Goal: Find specific page/section: Find specific page/section

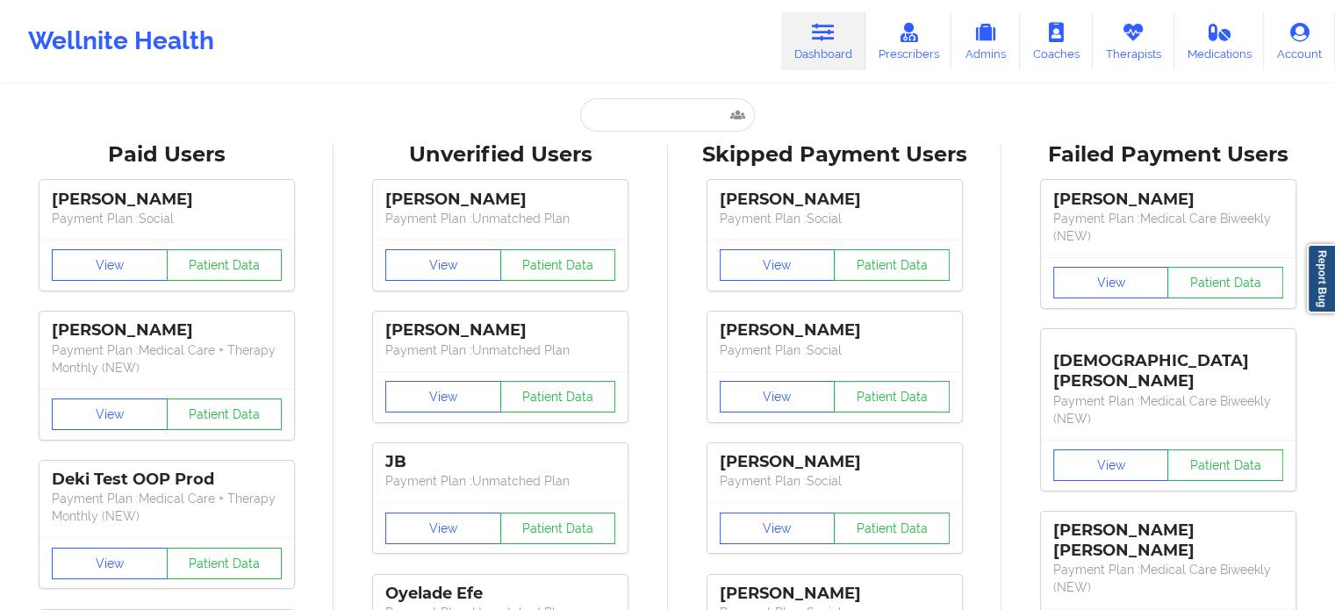
type input "[EMAIL_ADDRESS][DOMAIN_NAME]"
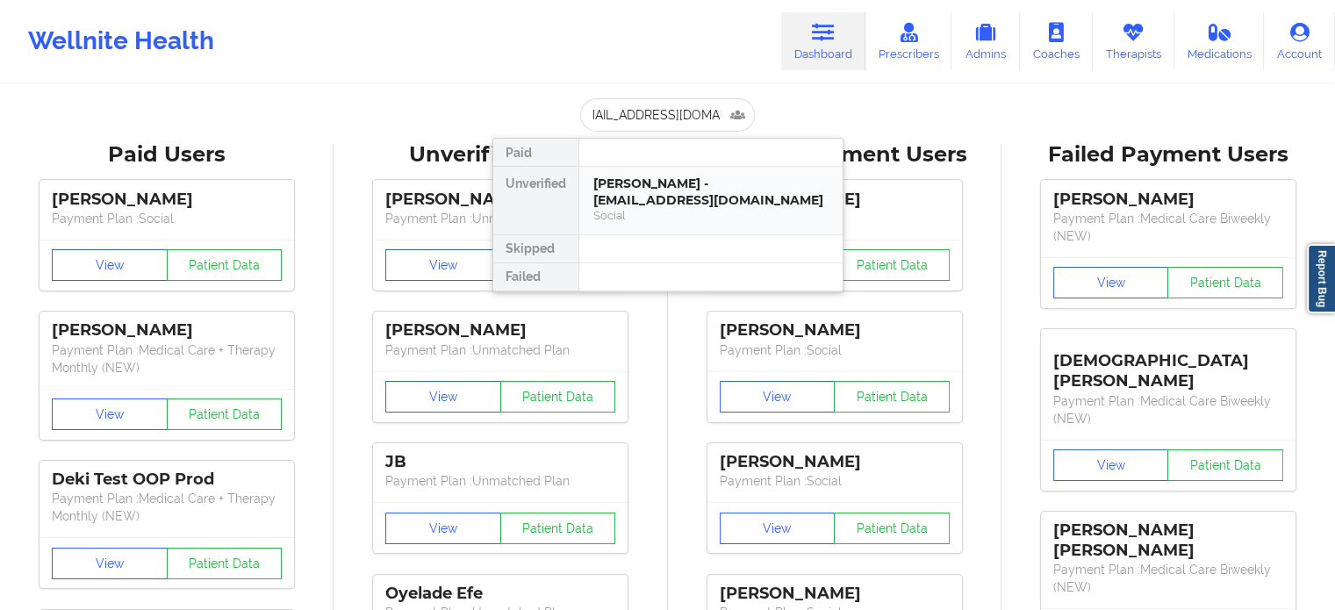
click at [651, 192] on div "[PERSON_NAME] - [EMAIL_ADDRESS][DOMAIN_NAME]" at bounding box center [711, 192] width 235 height 32
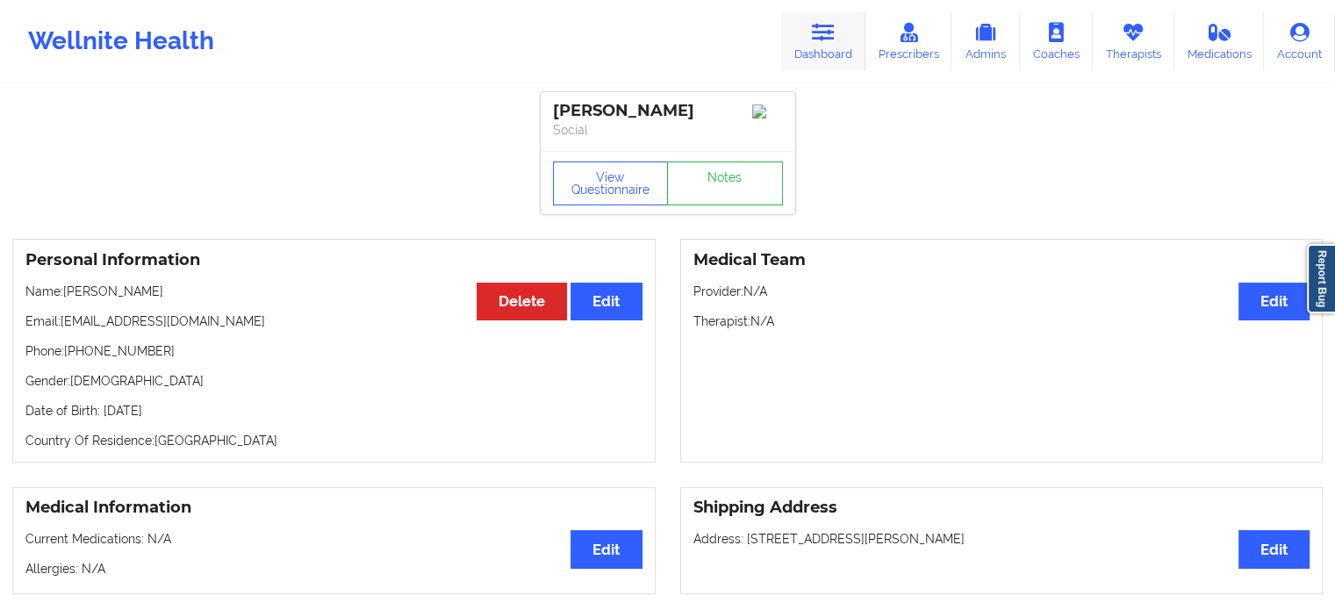
click at [818, 27] on icon at bounding box center [823, 32] width 23 height 19
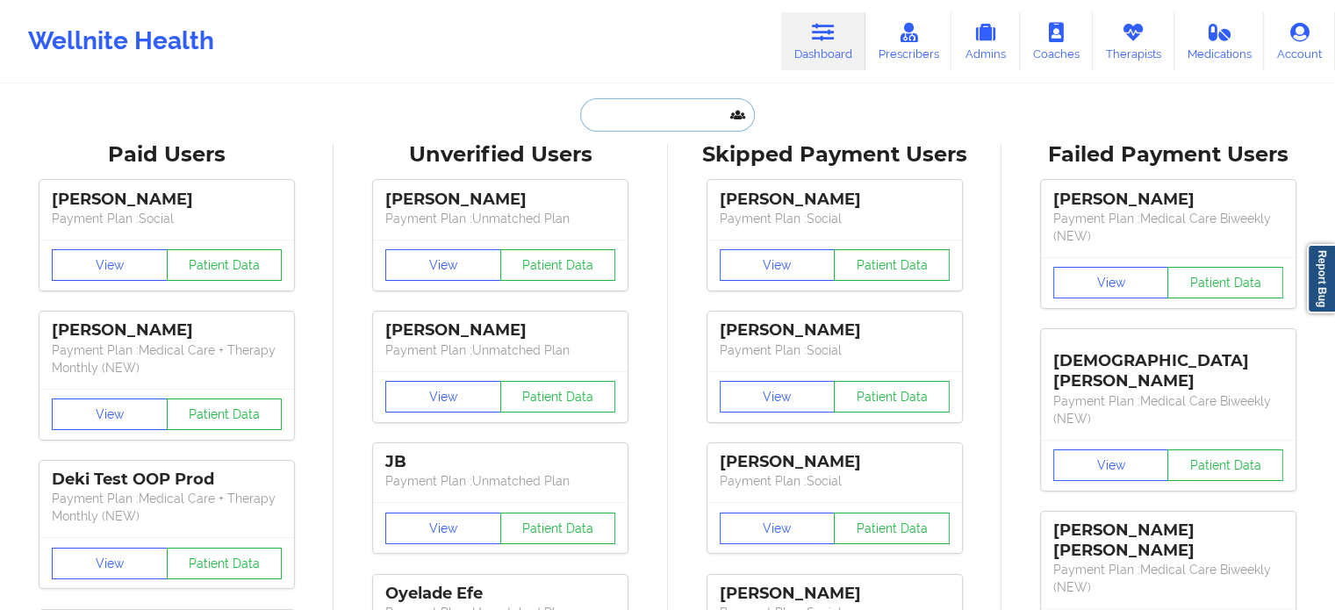
click at [651, 113] on input "text" at bounding box center [667, 114] width 174 height 33
paste input "[PERSON_NAME]"
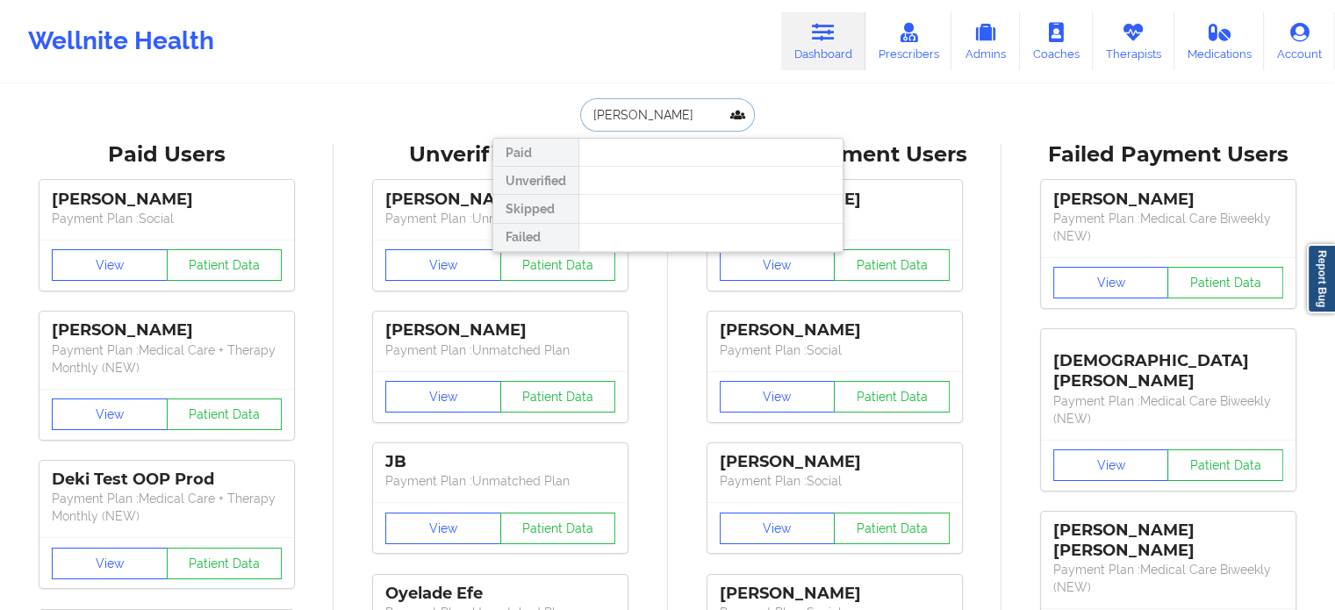
click at [638, 109] on input "[PERSON_NAME]" at bounding box center [667, 114] width 174 height 33
type input "[PERSON_NAME]"
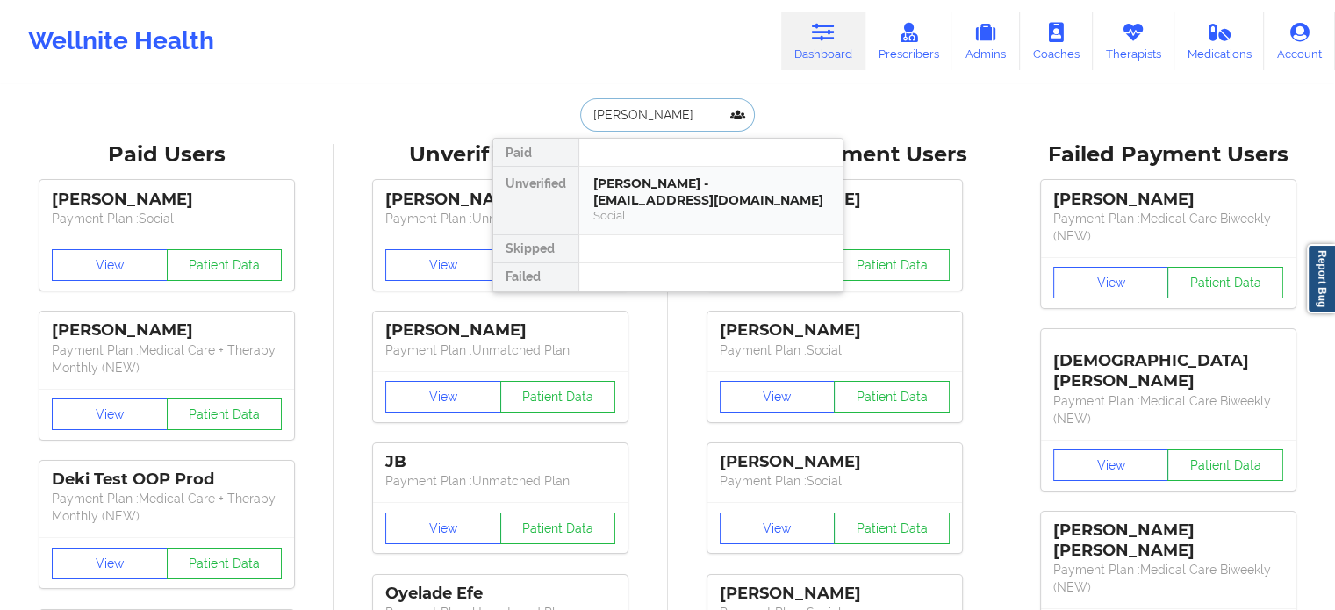
click at [664, 173] on div "[PERSON_NAME] - [EMAIL_ADDRESS][DOMAIN_NAME] Social" at bounding box center [710, 201] width 263 height 68
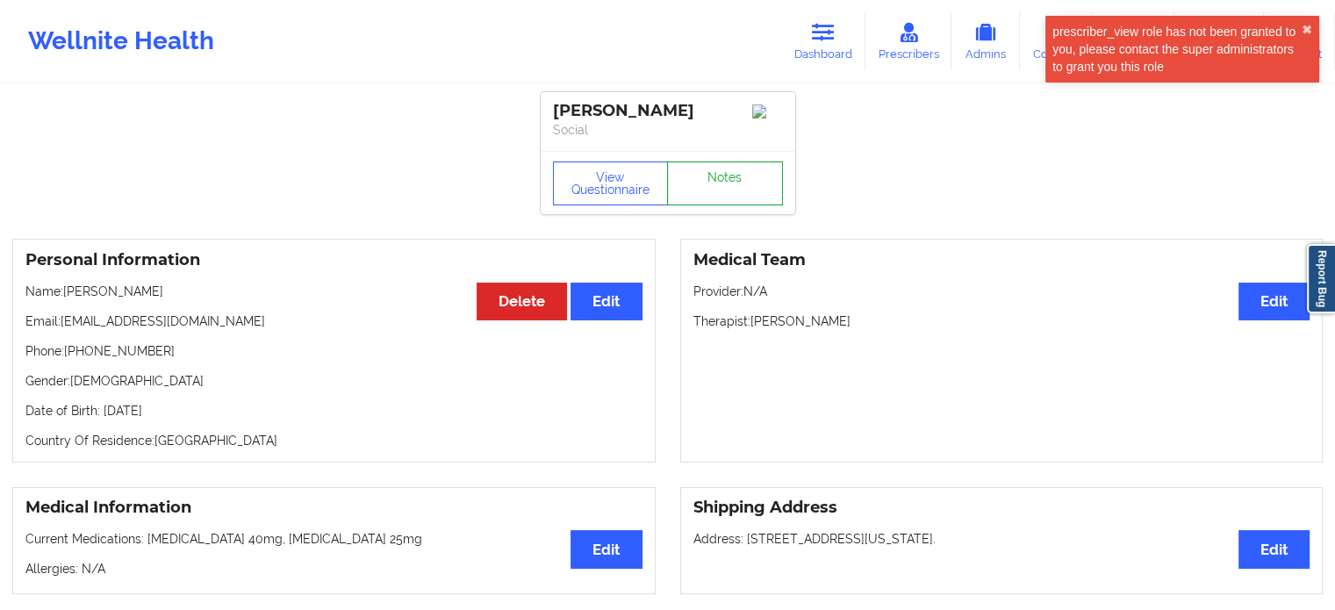
click at [728, 181] on link "Notes" at bounding box center [725, 184] width 116 height 44
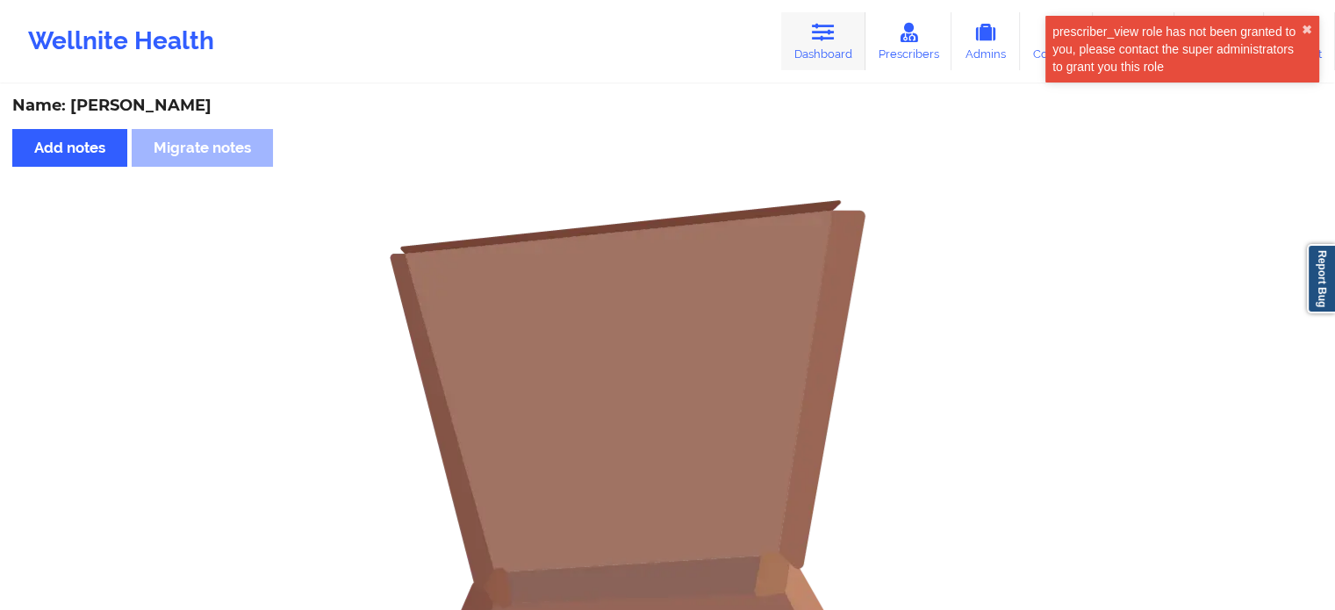
click at [850, 39] on link "Dashboard" at bounding box center [823, 41] width 84 height 58
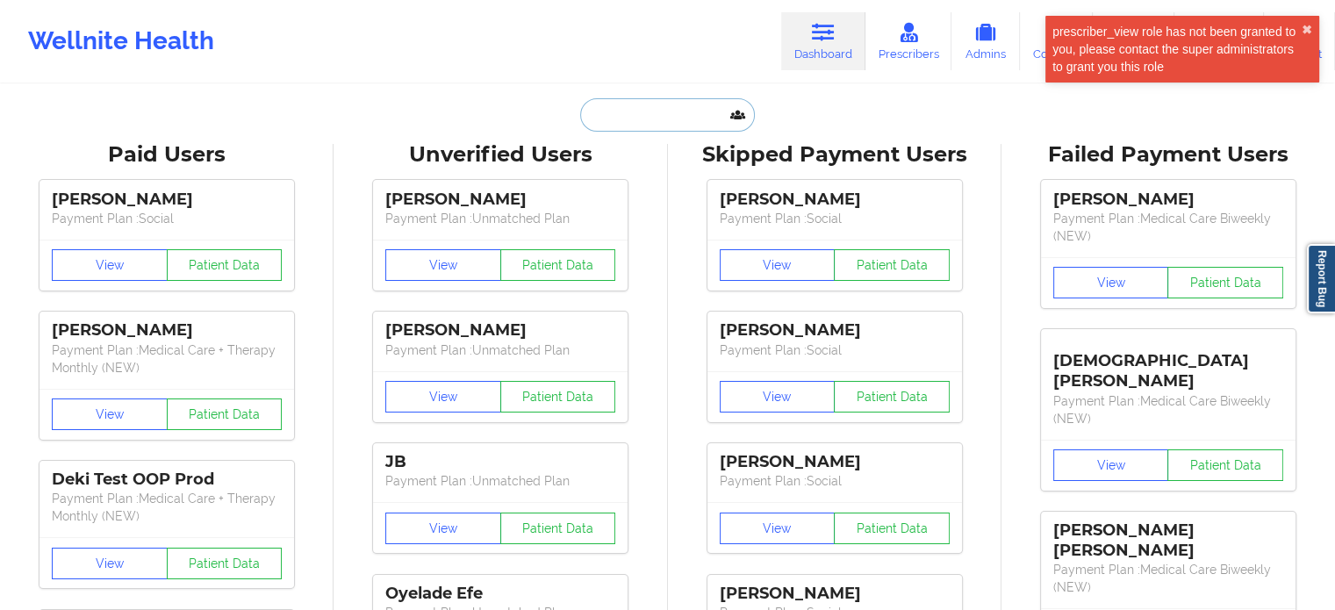
click at [698, 111] on input "text" at bounding box center [667, 114] width 174 height 33
paste input "[EMAIL_ADDRESS][PERSON_NAME][DOMAIN_NAME]"
type input "[EMAIL_ADDRESS][PERSON_NAME][DOMAIN_NAME]"
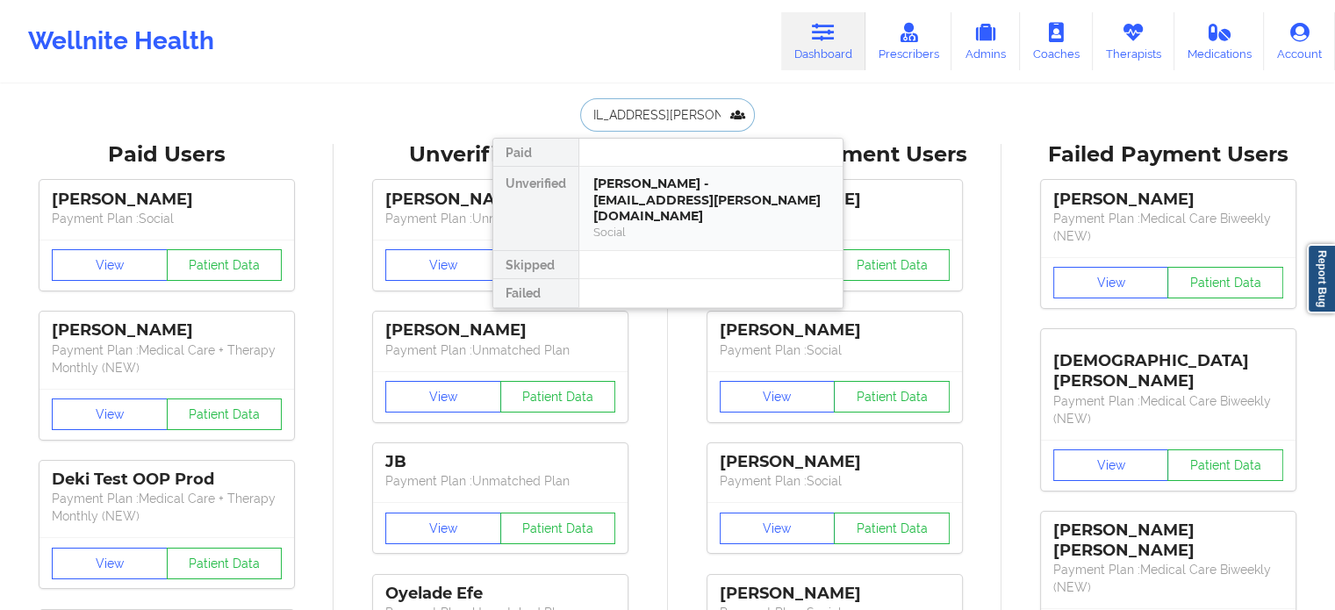
click at [678, 174] on div "[PERSON_NAME] - [EMAIL_ADDRESS][PERSON_NAME][DOMAIN_NAME] Social" at bounding box center [710, 208] width 263 height 83
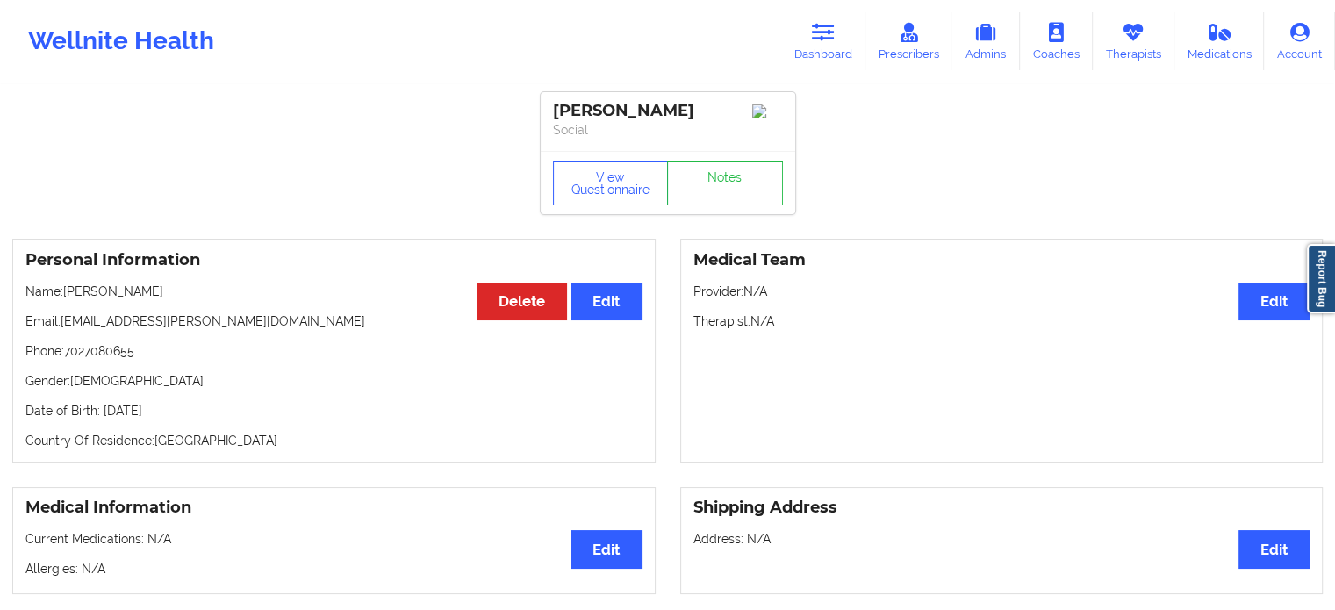
click at [839, 31] on link "Dashboard" at bounding box center [823, 41] width 84 height 58
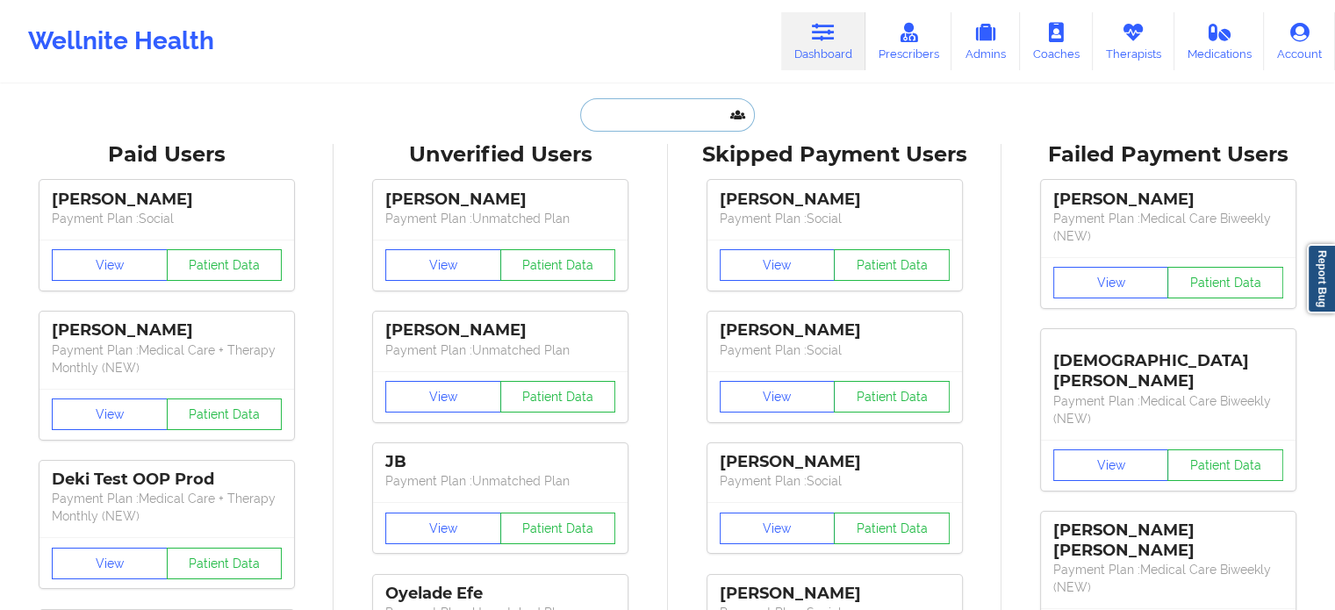
paste input "[PHONE_NUMBER]"
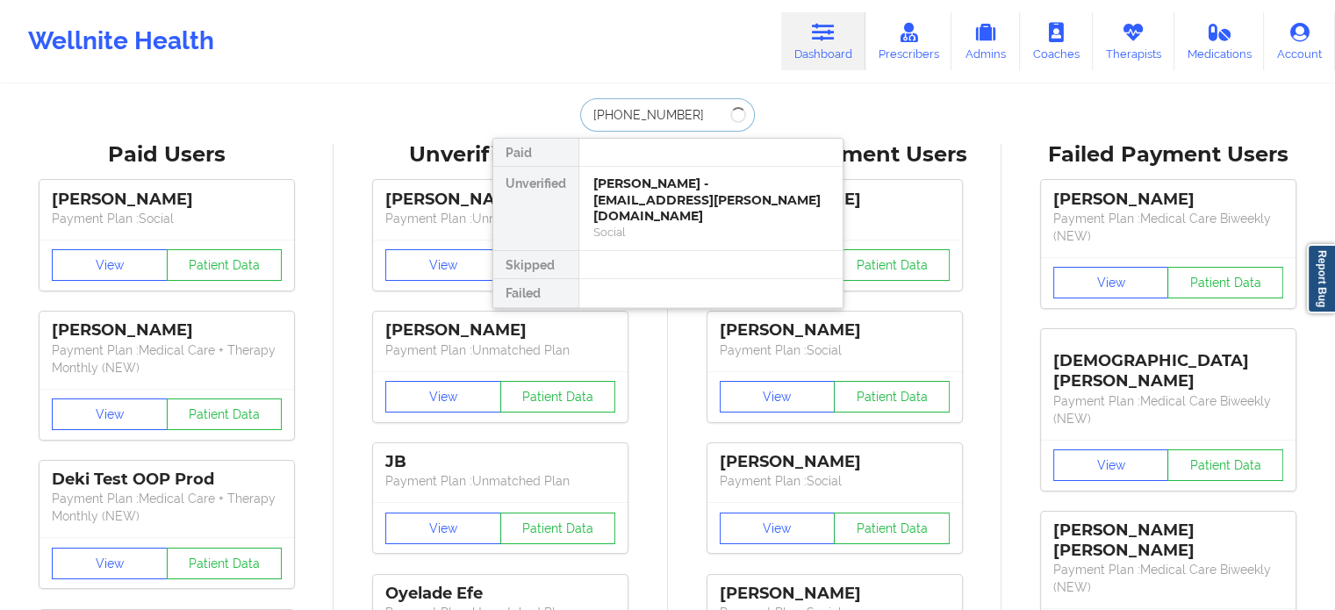
click at [597, 119] on input "[PHONE_NUMBER]" at bounding box center [667, 114] width 174 height 33
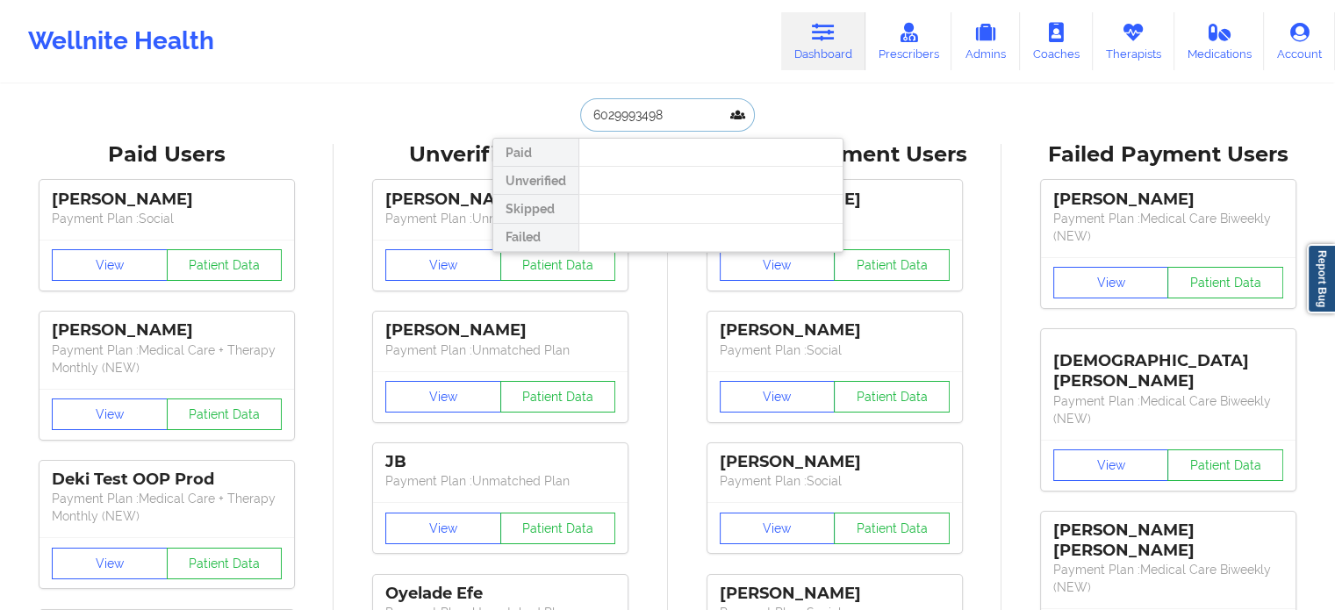
drag, startPoint x: 685, startPoint y: 119, endPoint x: 331, endPoint y: 87, distance: 355.3
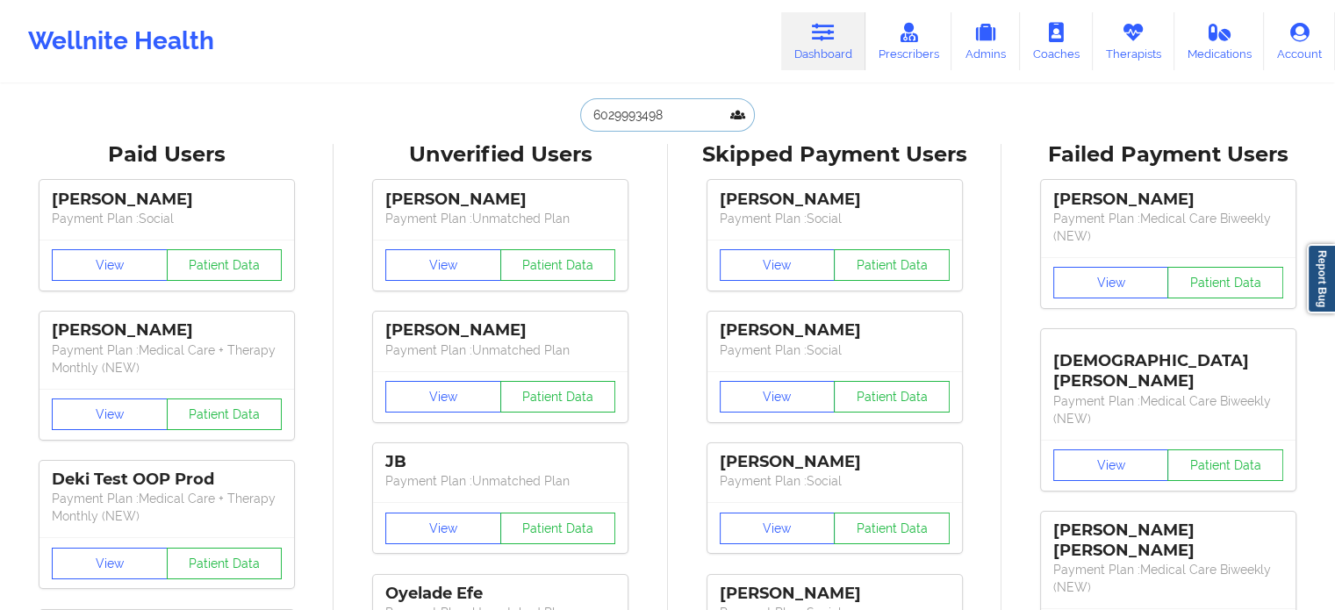
paste input "[EMAIL_ADDRESS][DOMAIN_NAME]"
type input "[EMAIL_ADDRESS][DOMAIN_NAME]"
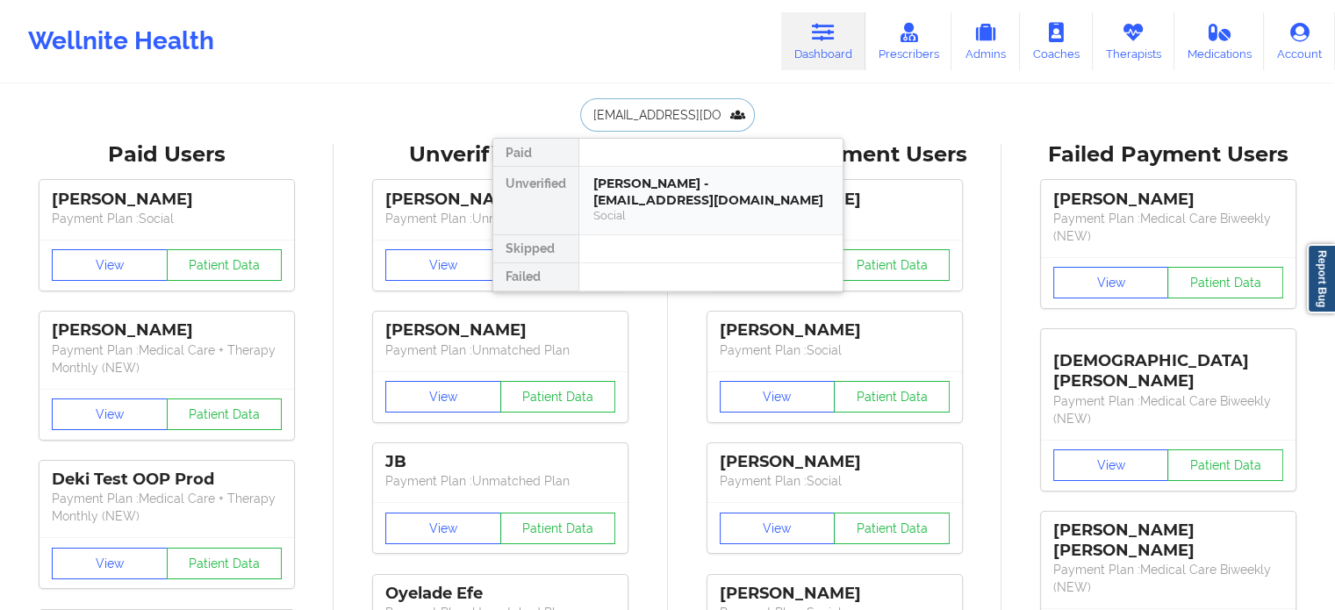
click at [629, 199] on div "[PERSON_NAME] - [EMAIL_ADDRESS][DOMAIN_NAME]" at bounding box center [711, 192] width 235 height 32
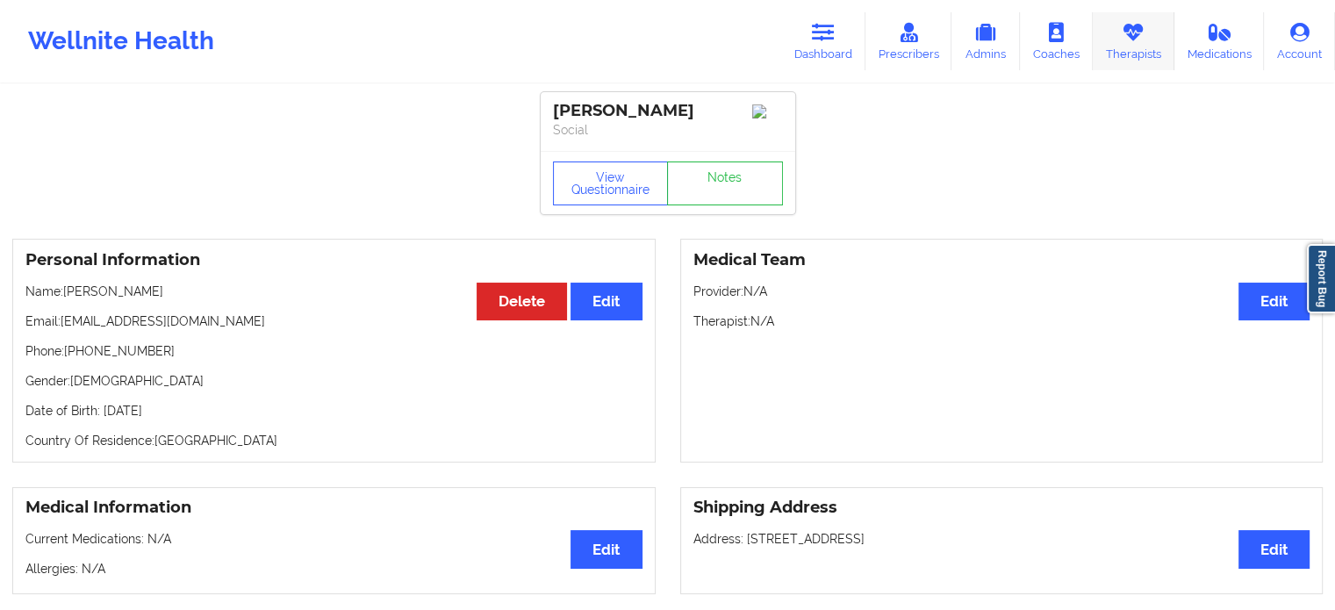
click at [1136, 46] on link "Therapists" at bounding box center [1134, 41] width 82 height 58
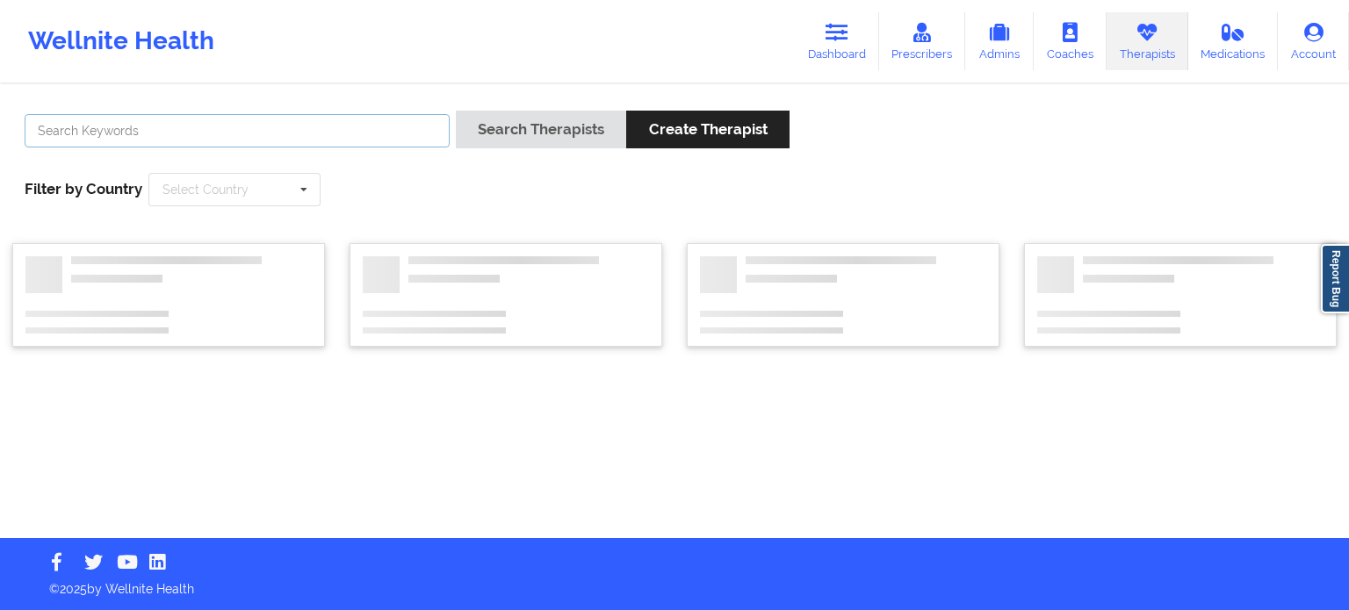
click at [276, 119] on input "text" at bounding box center [237, 130] width 425 height 33
type input "[PERSON_NAME]"
click at [456, 111] on button "Search Therapists" at bounding box center [541, 130] width 170 height 38
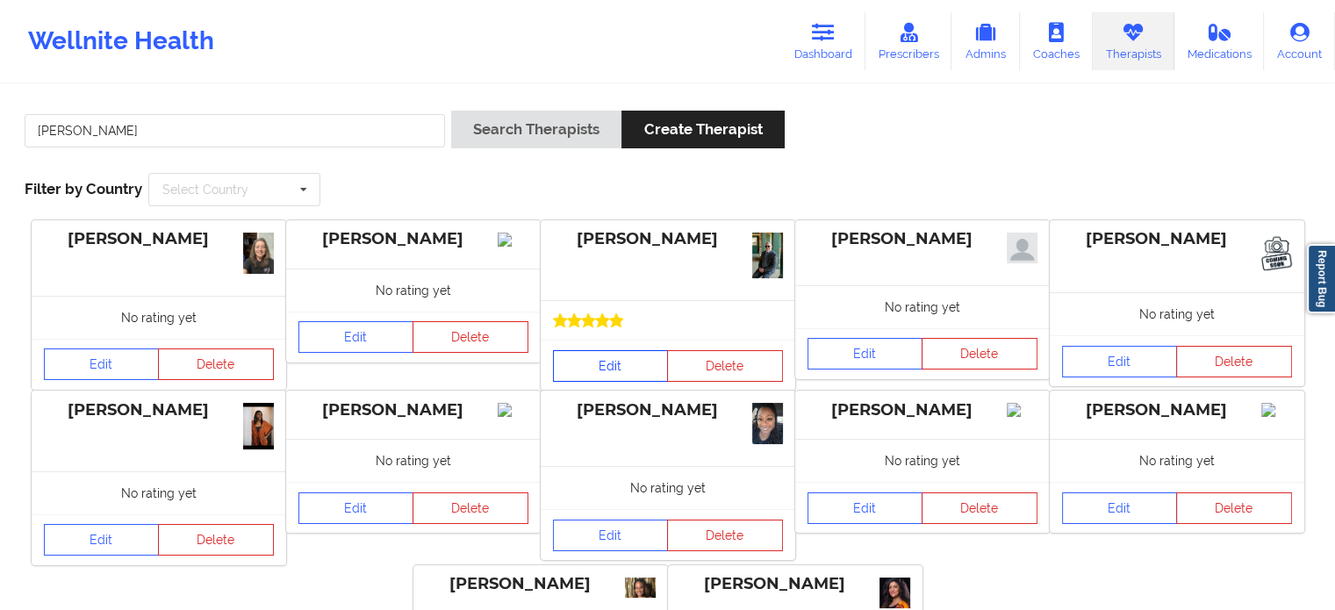
click at [624, 372] on link "Edit" at bounding box center [611, 366] width 116 height 32
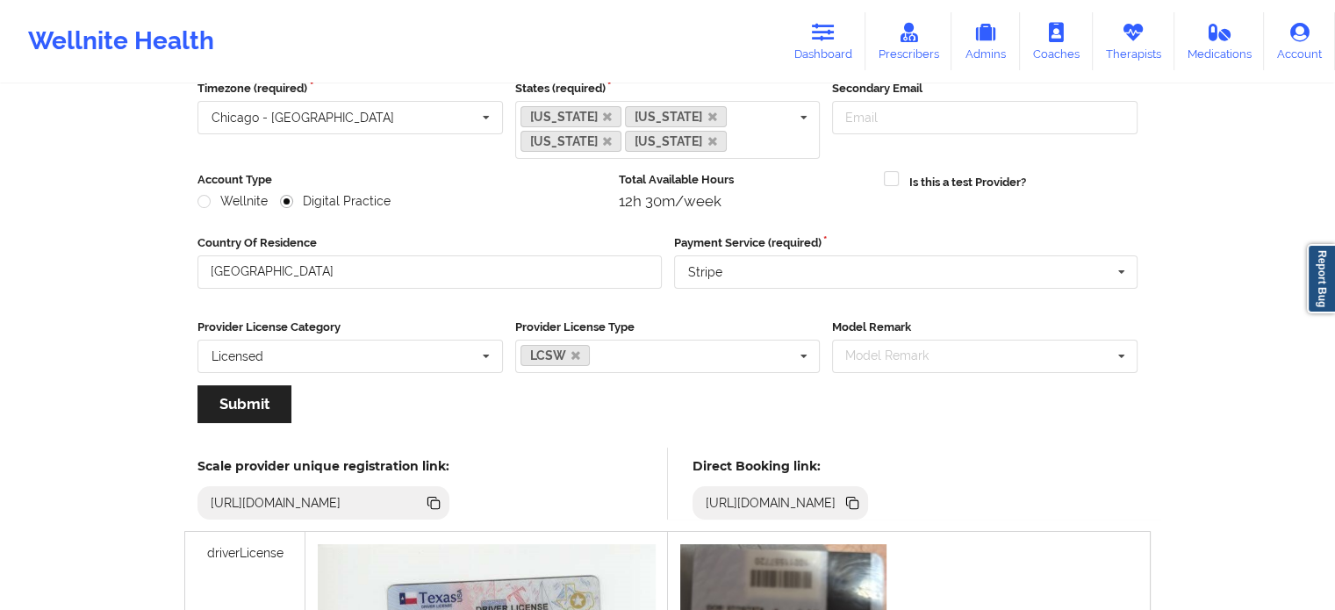
scroll to position [176, 0]
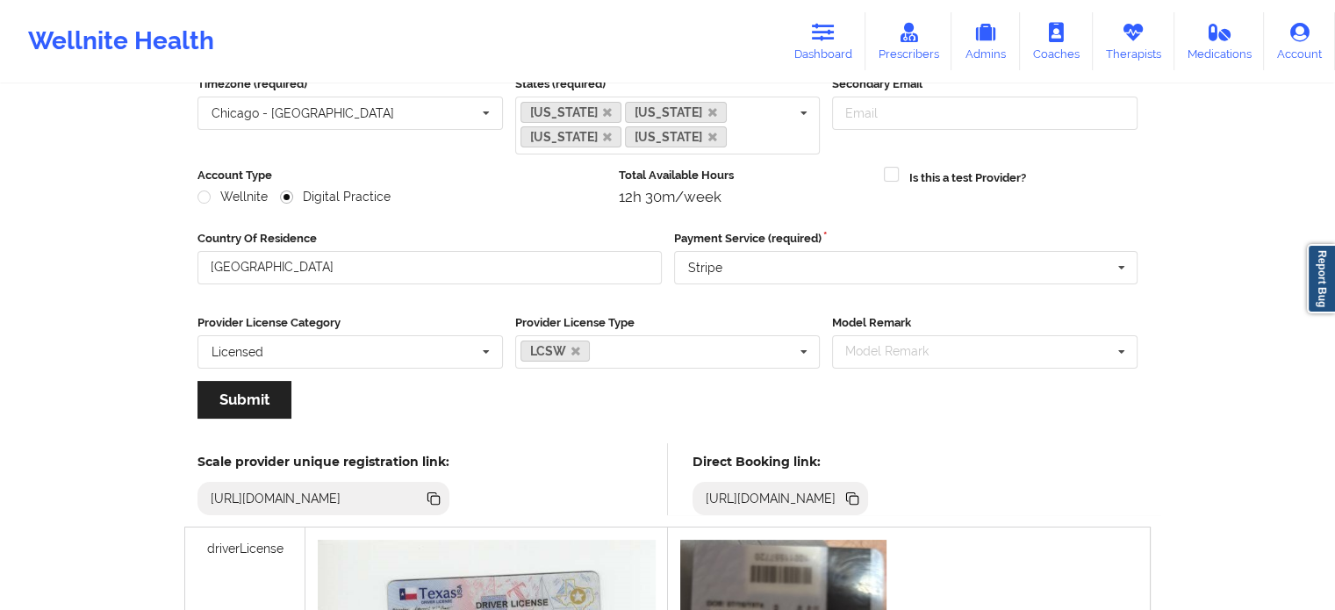
click at [856, 498] on icon at bounding box center [851, 497] width 9 height 9
click at [1117, 37] on link "Therapists" at bounding box center [1134, 41] width 82 height 58
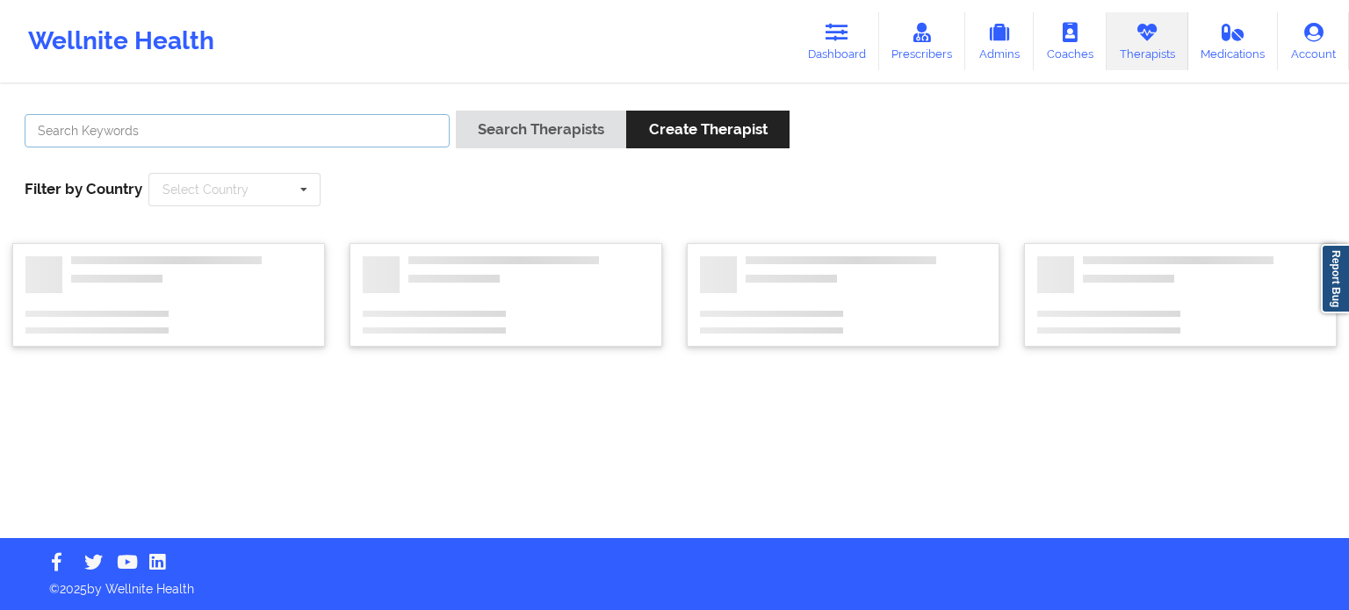
click at [295, 129] on input "text" at bounding box center [237, 130] width 425 height 33
type input "eze"
click at [456, 111] on button "Search Therapists" at bounding box center [541, 130] width 170 height 38
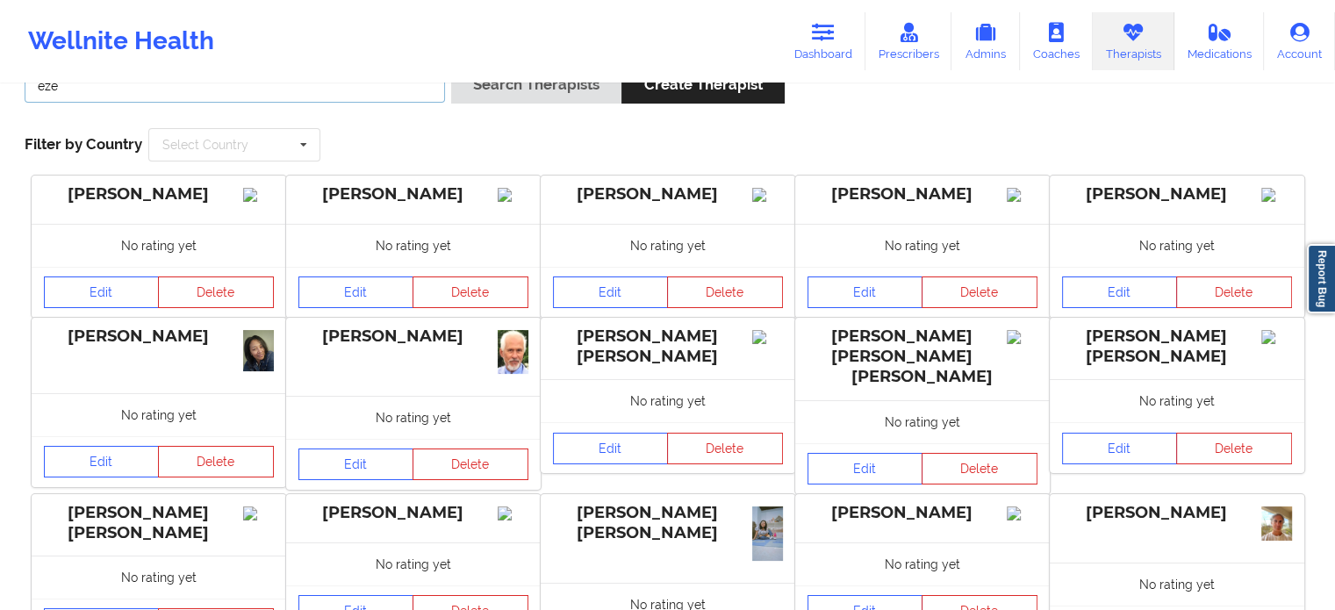
scroll to position [88, 0]
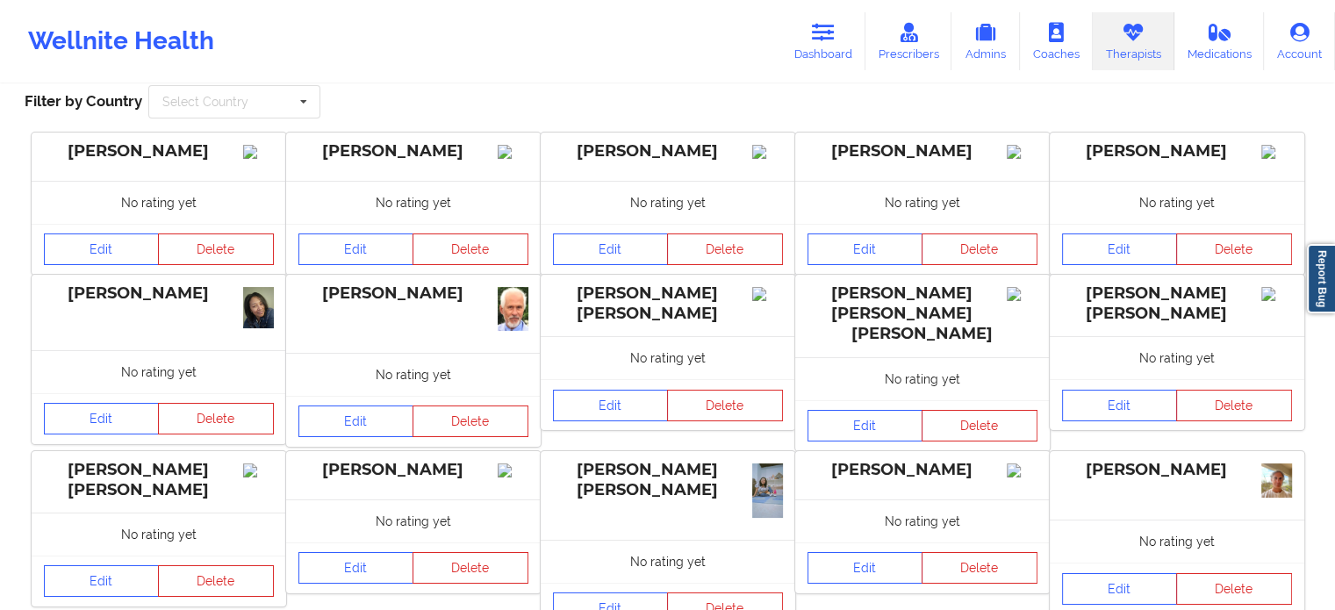
drag, startPoint x: 853, startPoint y: 37, endPoint x: 733, endPoint y: 54, distance: 121.4
click at [853, 37] on link "Dashboard" at bounding box center [823, 41] width 84 height 58
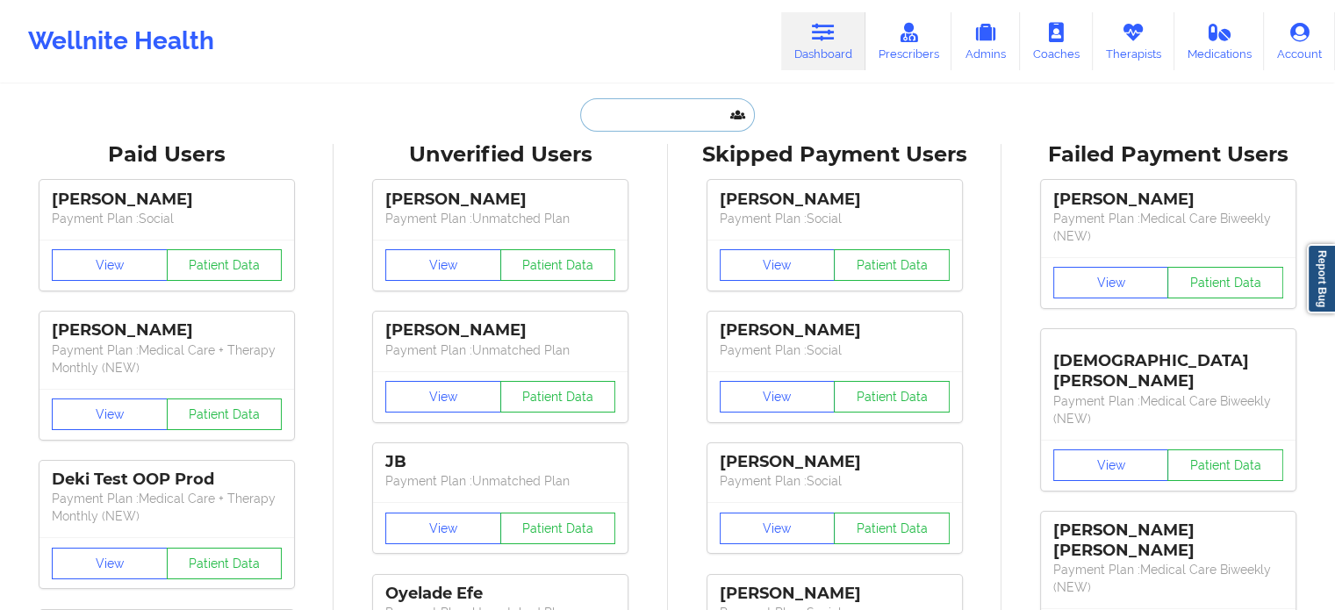
click at [622, 109] on input "text" at bounding box center [667, 114] width 174 height 33
paste input "[PERSON_NAME]"
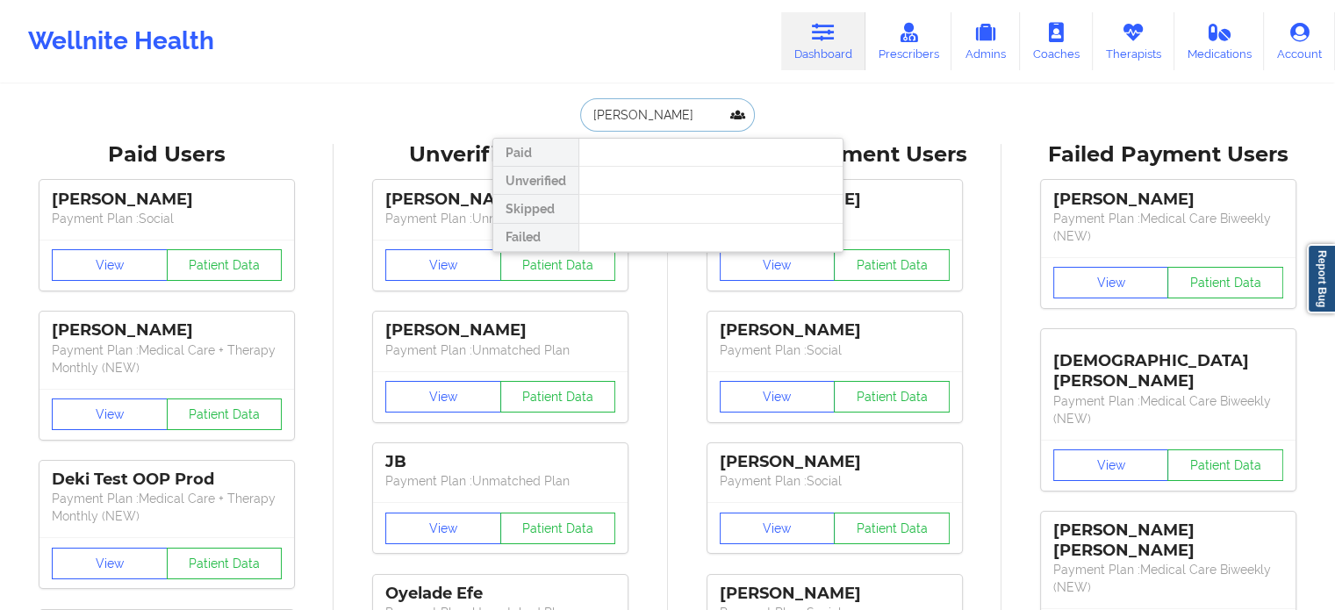
drag, startPoint x: 656, startPoint y: 113, endPoint x: 625, endPoint y: 112, distance: 30.7
click at [625, 112] on input "[PERSON_NAME]" at bounding box center [667, 114] width 174 height 33
type input "[PERSON_NAME]"
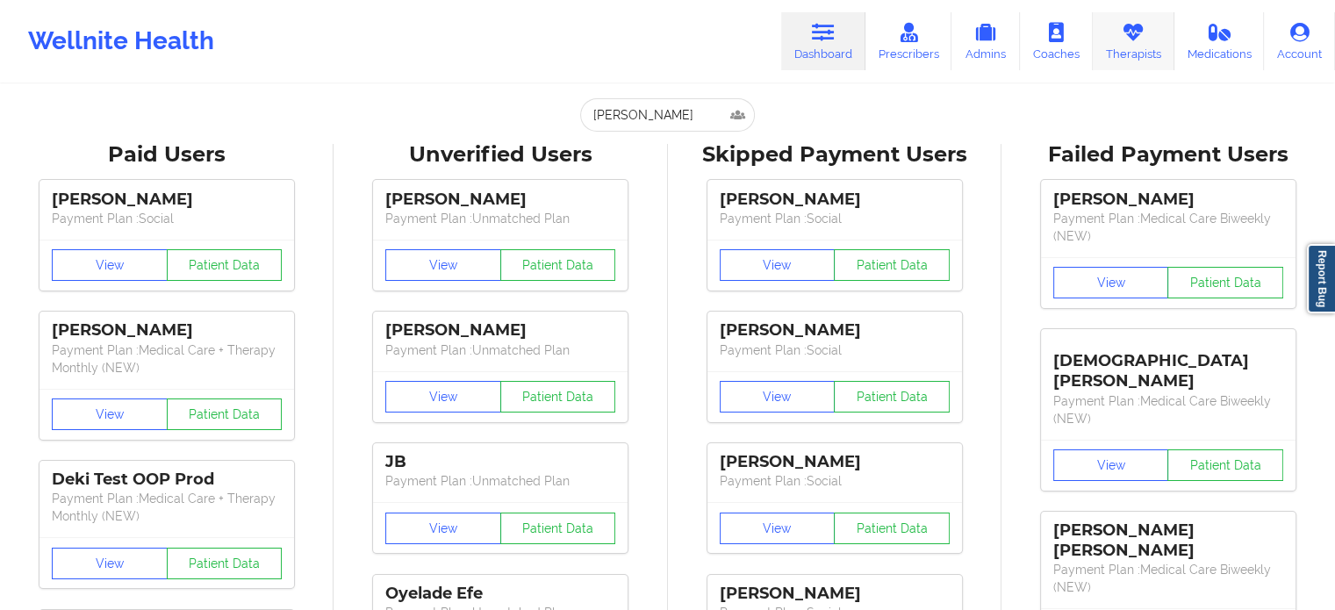
click at [1137, 41] on icon at bounding box center [1133, 32] width 23 height 19
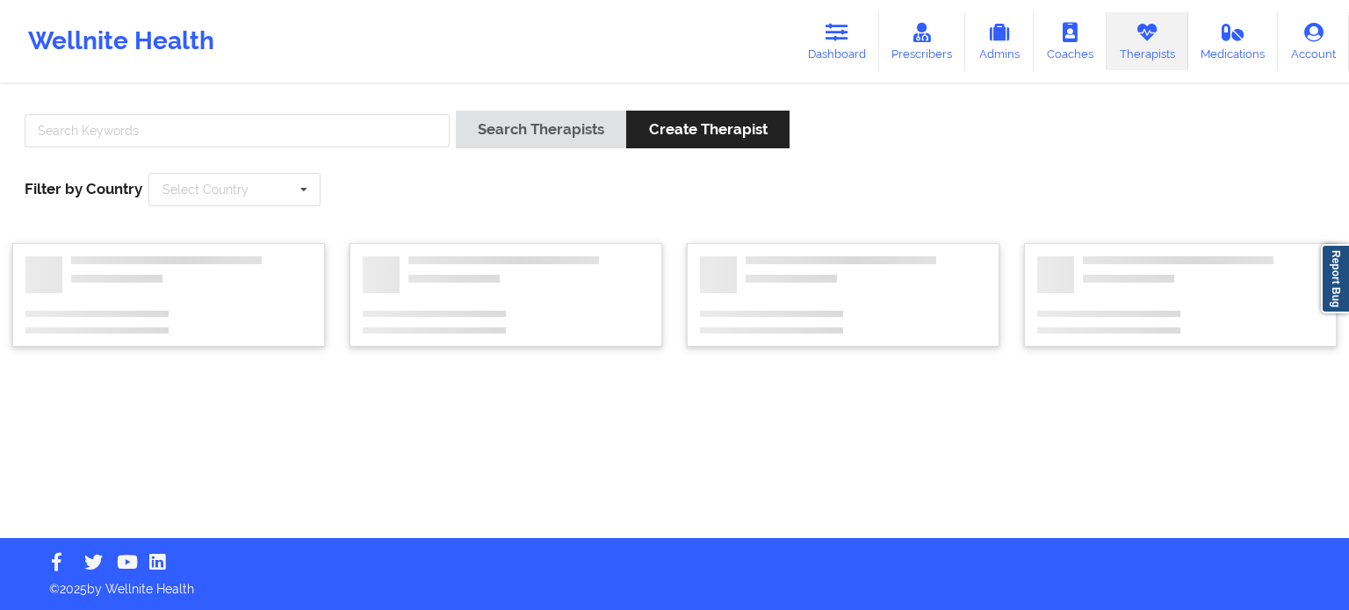
click at [291, 112] on div at bounding box center [236, 136] width 437 height 50
click at [186, 129] on input "text" at bounding box center [237, 130] width 425 height 33
paste input "[PERSON_NAME]"
click at [456, 111] on button "Search Therapists" at bounding box center [541, 130] width 170 height 38
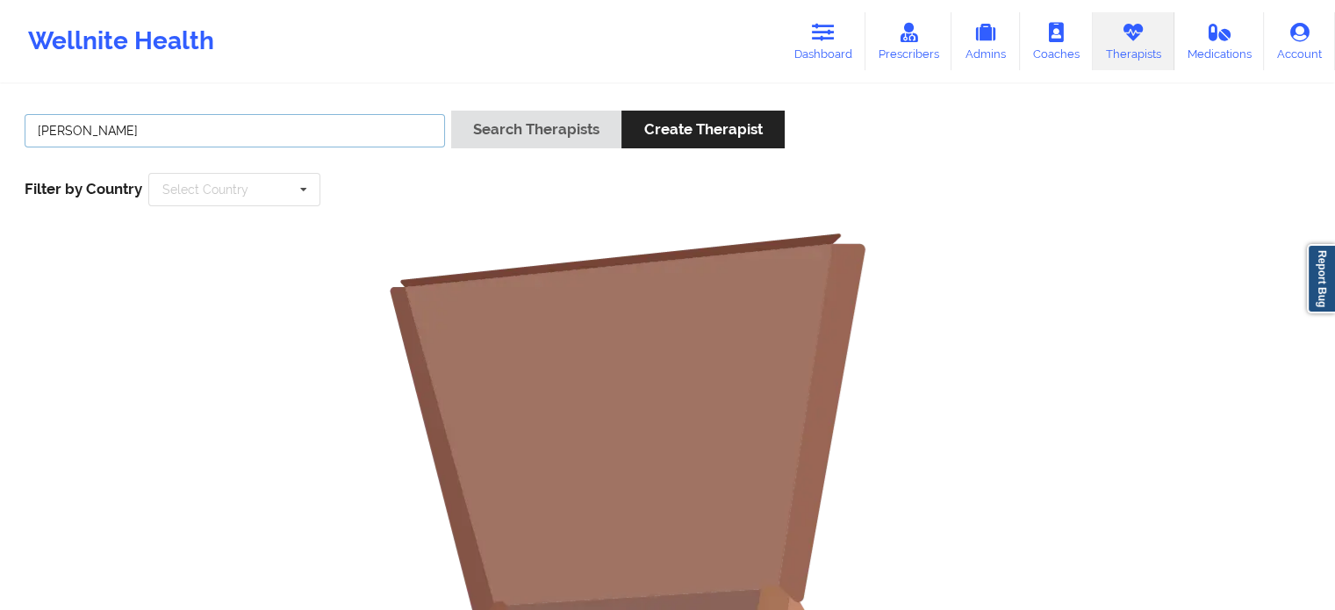
click at [220, 118] on input "[PERSON_NAME]" at bounding box center [235, 130] width 421 height 33
click at [451, 111] on button "Search Therapists" at bounding box center [536, 130] width 170 height 38
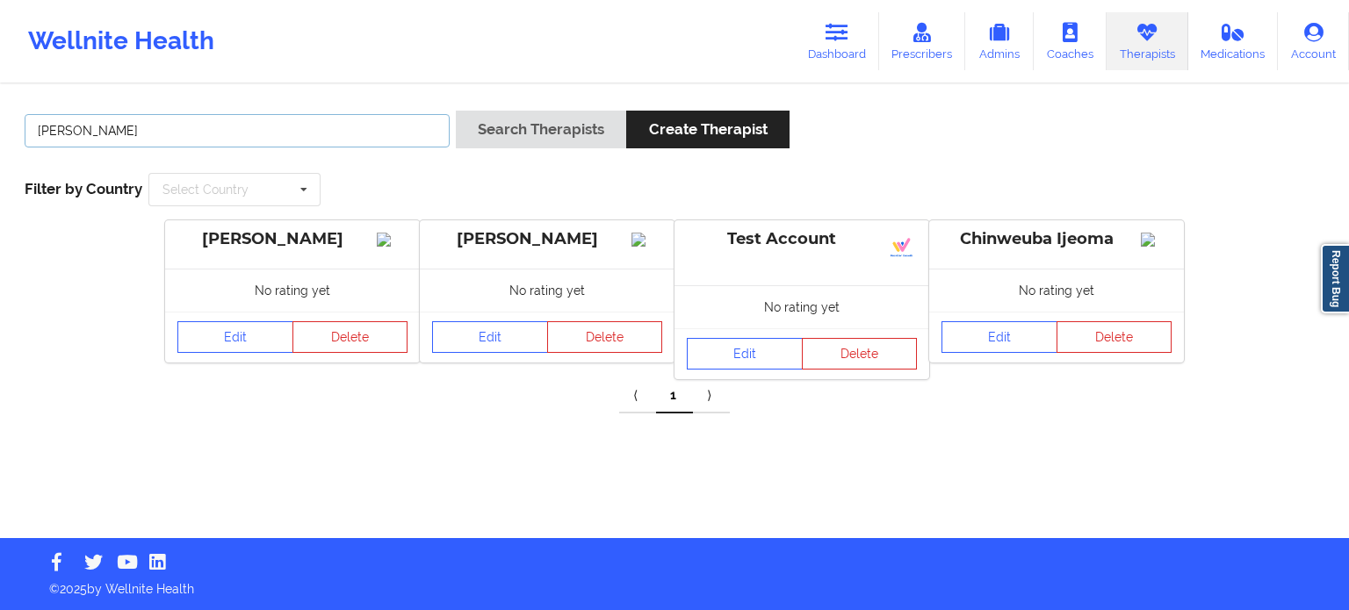
click at [337, 133] on input "[PERSON_NAME]" at bounding box center [237, 130] width 425 height 33
click at [337, 132] on input "[PERSON_NAME]" at bounding box center [237, 130] width 425 height 33
paste input "[PERSON_NAME]"
type input "[PERSON_NAME]"
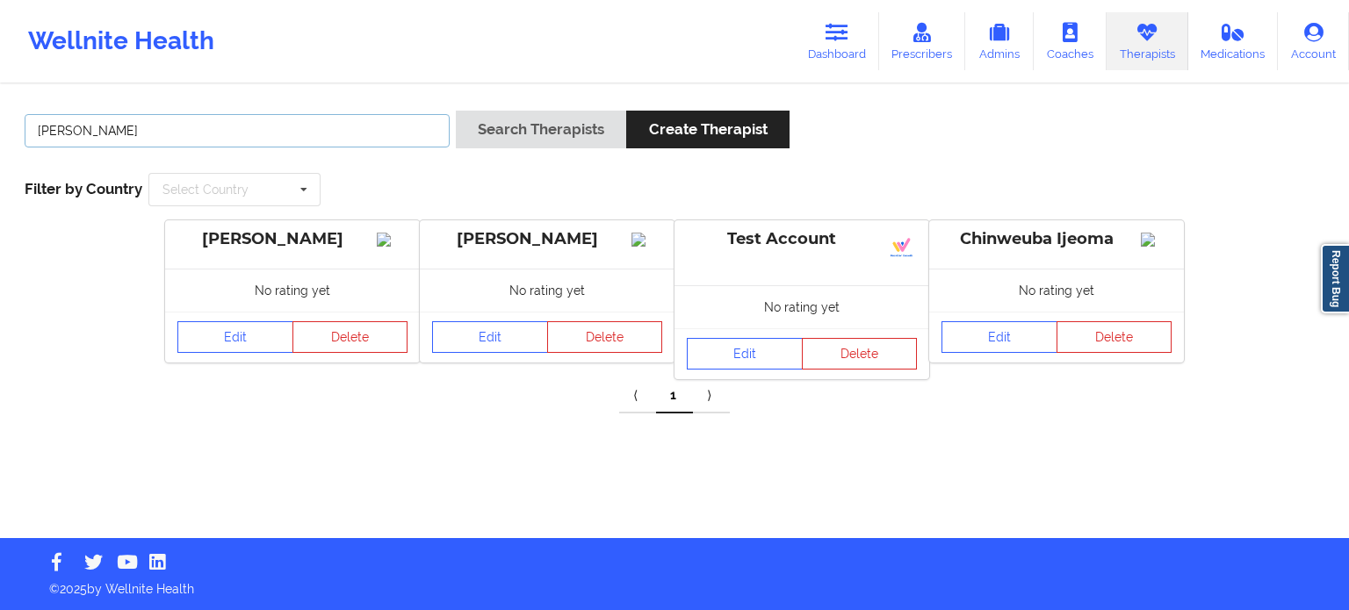
click at [456, 111] on button "Search Therapists" at bounding box center [541, 130] width 170 height 38
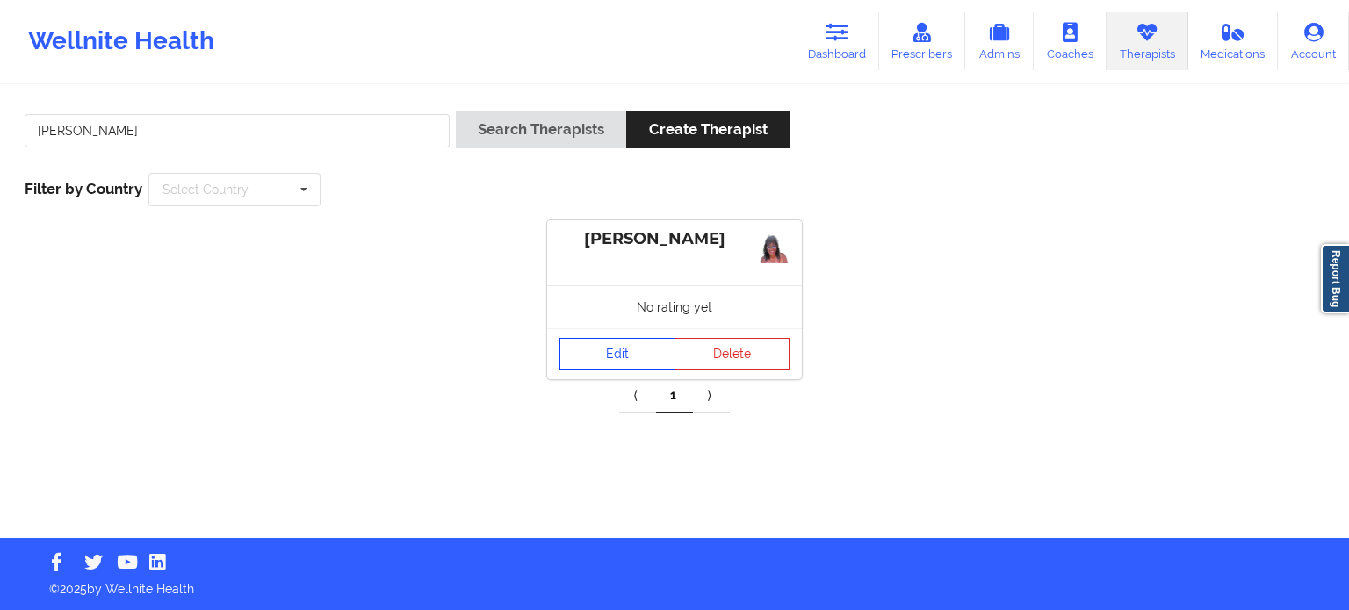
click at [643, 351] on link "Edit" at bounding box center [617, 354] width 116 height 32
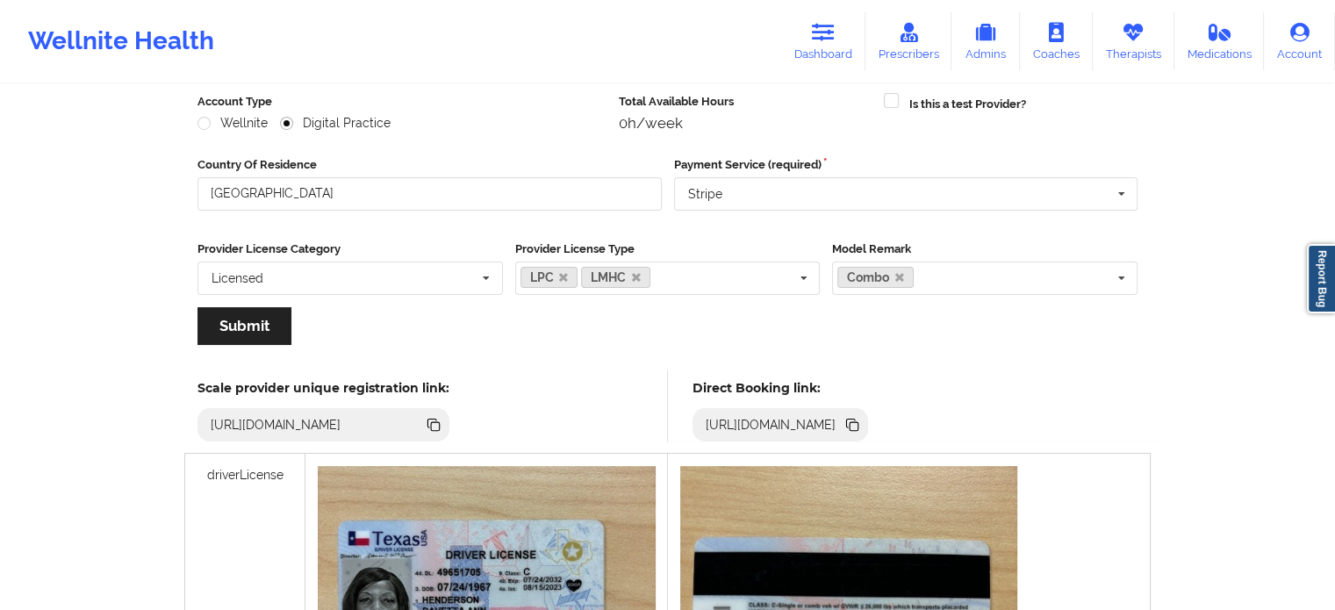
scroll to position [263, 0]
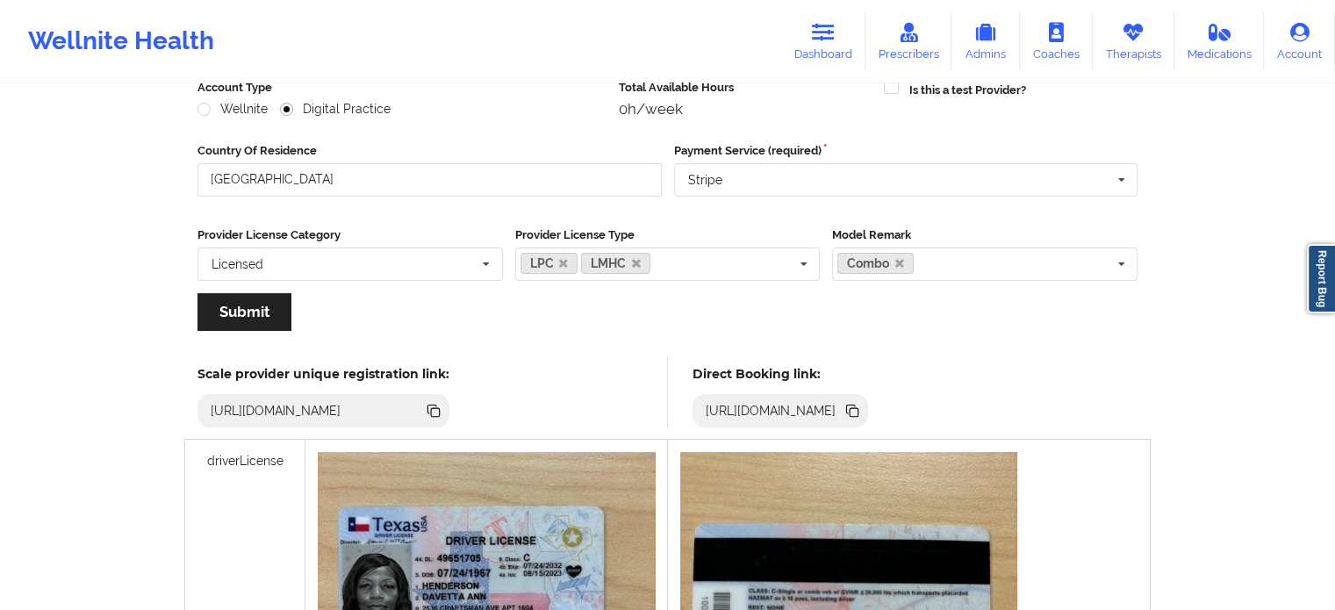
click at [856, 405] on icon at bounding box center [851, 409] width 9 height 9
